Goal: Task Accomplishment & Management: Manage account settings

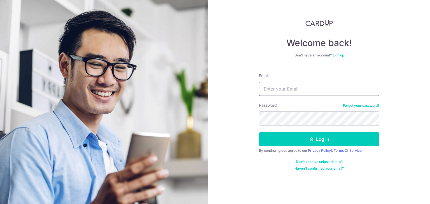
type input "Prasoon.online@gmail.com"
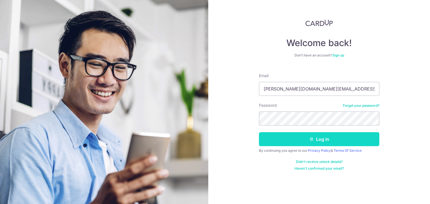
click at [326, 140] on button "Log in" at bounding box center [319, 139] width 120 height 14
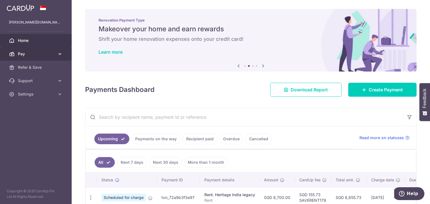
click at [27, 53] on span "Pay" at bounding box center [36, 54] width 37 height 6
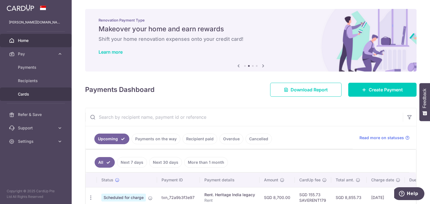
click at [30, 93] on span "Cards" at bounding box center [36, 95] width 37 height 6
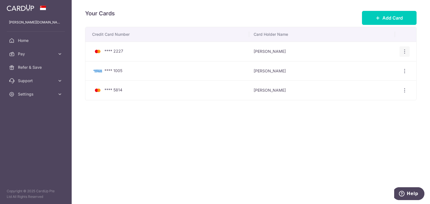
click at [405, 52] on icon "button" at bounding box center [405, 52] width 6 height 6
click at [371, 81] on span "Delete" at bounding box center [386, 80] width 38 height 7
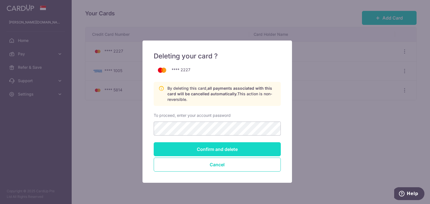
click at [217, 146] on input "Confirm and delete" at bounding box center [217, 150] width 127 height 14
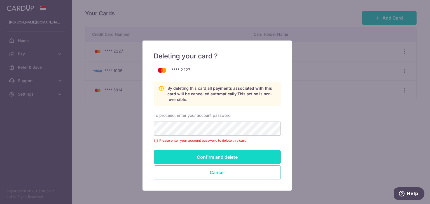
click at [218, 154] on input "Confirm and delete" at bounding box center [217, 157] width 127 height 14
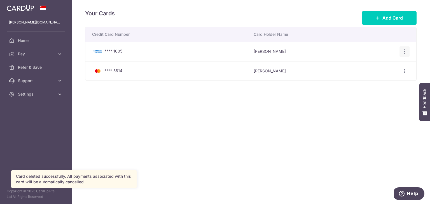
click at [405, 51] on icon "button" at bounding box center [405, 52] width 6 height 6
click at [376, 79] on span "Delete" at bounding box center [386, 80] width 38 height 7
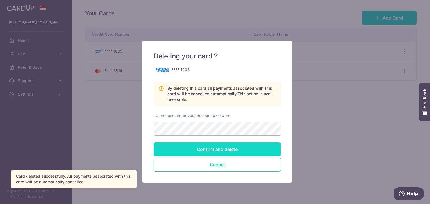
click at [198, 148] on input "Confirm and delete" at bounding box center [217, 150] width 127 height 14
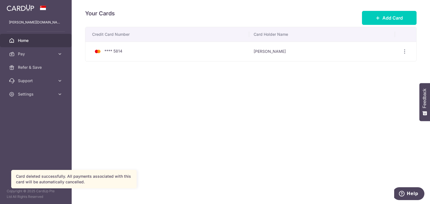
click at [29, 43] on span "Home" at bounding box center [36, 41] width 37 height 6
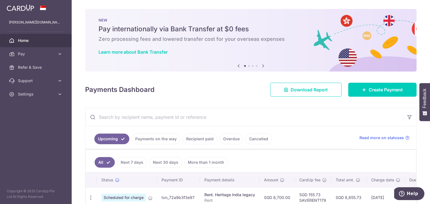
click at [262, 68] on icon at bounding box center [263, 65] width 7 height 7
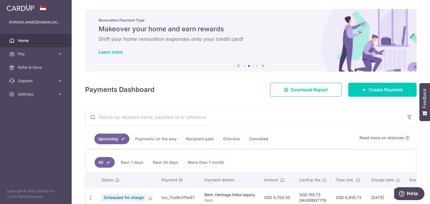
click at [262, 68] on icon at bounding box center [263, 65] width 7 height 7
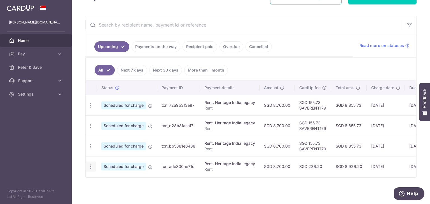
click at [91, 164] on icon "button" at bounding box center [91, 167] width 6 height 6
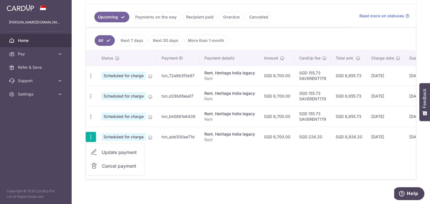
click at [123, 167] on span "Cancel payment" at bounding box center [121, 166] width 38 height 7
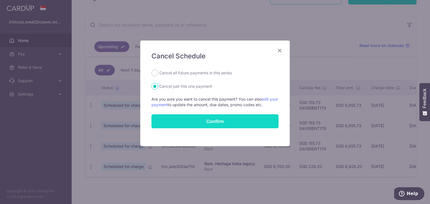
click at [222, 122] on button "Confirm" at bounding box center [214, 122] width 127 height 14
